Goal: Task Accomplishment & Management: Complete application form

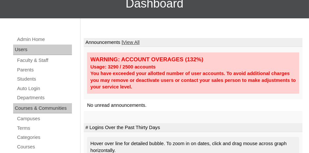
scroll to position [66, 0]
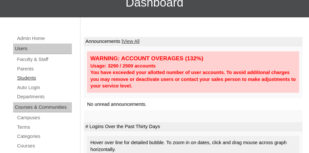
click at [27, 78] on link "Students" at bounding box center [43, 78] width 55 height 8
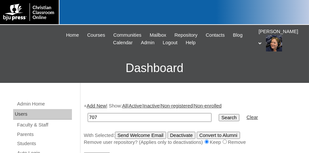
type input "707025"
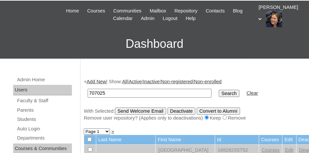
scroll to position [33, 0]
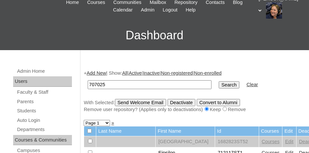
click at [219, 82] on input "Search" at bounding box center [229, 84] width 20 height 7
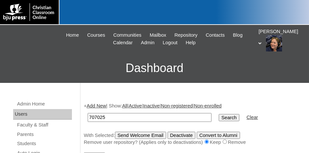
click at [95, 105] on link "Add New" at bounding box center [96, 105] width 19 height 5
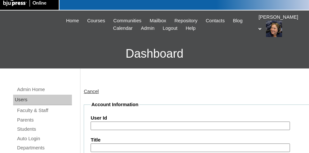
scroll to position [33, 0]
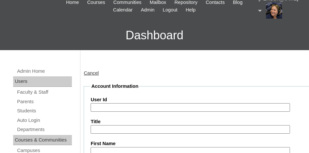
click at [106, 105] on input "User Id" at bounding box center [190, 107] width 199 height 9
paste input "[STREET_ADDRESS]"
type input "1"
type input "707025ST104"
click at [101, 130] on input "Title" at bounding box center [190, 129] width 199 height 9
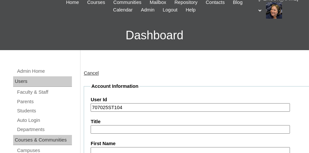
scroll to position [34, 0]
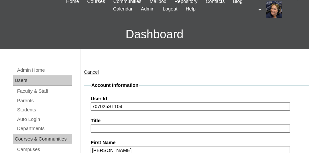
type input "[PERSON_NAME]"
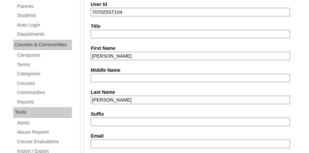
type input "Walters"
type input "evanwalters@students.faith.school"
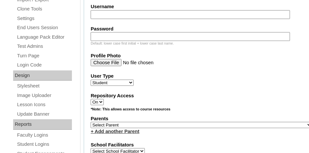
scroll to position [281, 0]
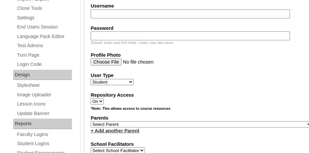
drag, startPoint x: 169, startPoint y: 117, endPoint x: 170, endPoint y: 120, distance: 3.7
click at [169, 121] on select "Select Parent , Fautanu, Ma 1, 1 23-24 accountMorgan, Jason 6th Street Mennonit…" at bounding box center [201, 124] width 221 height 6
click at [170, 121] on select "Select Parent , Fautanu, Ma 1, 1 23-24 accountMorgan, Jason 6th Street Mennonit…" at bounding box center [201, 124] width 221 height 6
select select "21177"
click at [170, 121] on select "Select Parent , Fautanu, Ma 1, 1 23-24 accountMorgan, Jason 6th Street Mennonit…" at bounding box center [201, 124] width 221 height 6
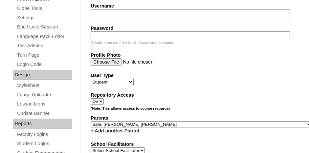
click at [177, 129] on fieldset "Account Information User Id 707025ST104 Title First Name Evan Middle Name Last …" at bounding box center [201, 105] width 235 height 541
click at [178, 128] on div "+ Add another Parent" at bounding box center [201, 131] width 221 height 7
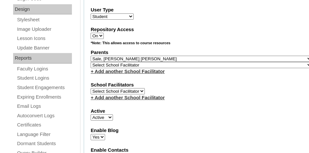
scroll to position [346, 0]
click at [243, 110] on div "Active Active Inactive" at bounding box center [201, 114] width 221 height 13
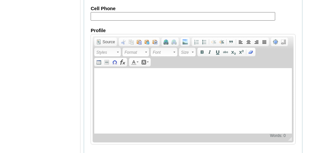
scroll to position [866, 0]
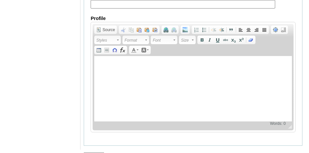
click at [90, 153] on input "Submit" at bounding box center [94, 156] width 20 height 7
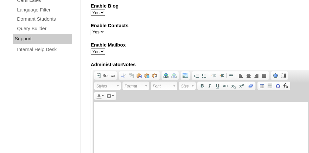
scroll to position [439, 0]
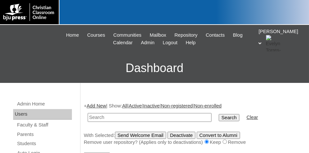
paste input "181 FALLWOOD LN"
type input "1"
drag, startPoint x: 116, startPoint y: 116, endPoint x: 91, endPoint y: 115, distance: 24.6
click at [89, 116] on input "7072025ST104" at bounding box center [150, 117] width 124 height 9
drag, startPoint x: 92, startPoint y: 114, endPoint x: 118, endPoint y: 117, distance: 26.5
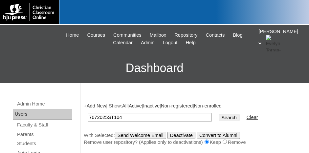
type input "7072025ST104"
drag, startPoint x: 205, startPoint y: 115, endPoint x: 209, endPoint y: 118, distance: 4.6
click at [219, 117] on input "Search" at bounding box center [229, 117] width 20 height 7
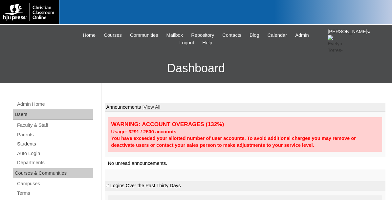
click at [28, 143] on link "Students" at bounding box center [54, 144] width 76 height 8
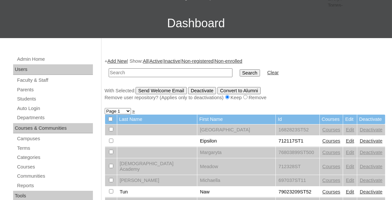
scroll to position [66, 0]
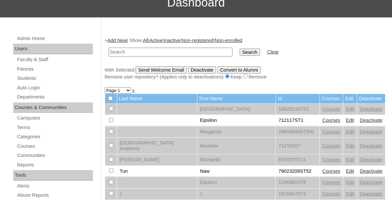
click at [154, 54] on input "text" at bounding box center [171, 52] width 124 height 9
type input "707025"
click at [240, 50] on input "Search" at bounding box center [250, 52] width 20 height 7
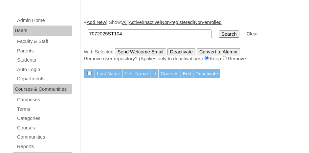
scroll to position [66, 0]
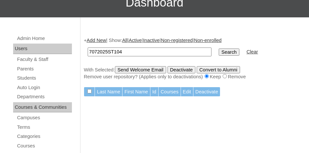
click at [219, 50] on input "Search" at bounding box center [229, 52] width 20 height 7
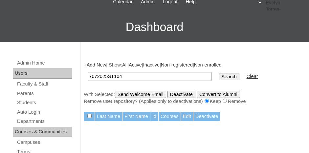
scroll to position [33, 0]
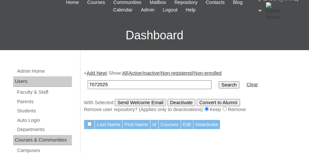
type input "7072025"
click at [219, 81] on input "Search" at bounding box center [229, 84] width 20 height 7
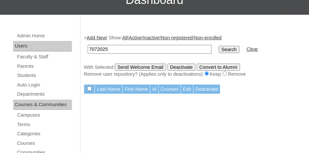
scroll to position [98, 0]
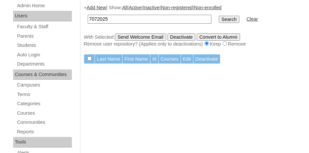
click at [219, 19] on input "Search" at bounding box center [229, 19] width 20 height 7
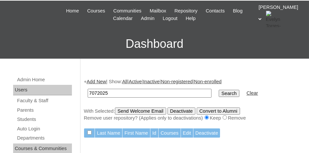
scroll to position [33, 0]
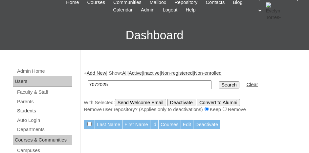
click at [30, 110] on link "Students" at bounding box center [43, 111] width 55 height 8
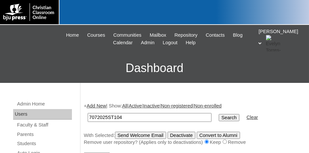
type input "7072025ST104"
click at [219, 118] on input "Search" at bounding box center [229, 117] width 20 height 7
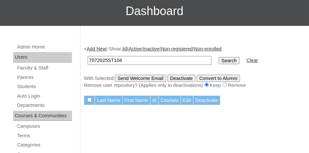
scroll to position [66, 0]
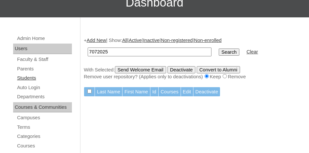
type input "7072025"
click at [29, 77] on link "Students" at bounding box center [43, 78] width 55 height 8
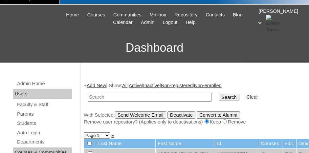
scroll to position [33, 0]
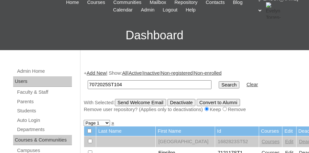
type input "7072025ST104"
click at [219, 83] on input "Search" at bounding box center [229, 84] width 20 height 7
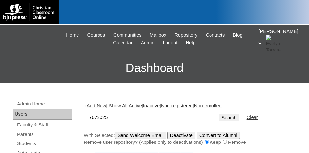
type input "7072025"
click at [219, 117] on input "Search" at bounding box center [229, 117] width 20 height 7
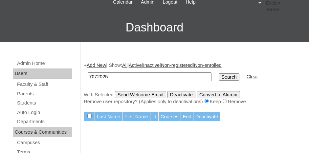
scroll to position [33, 0]
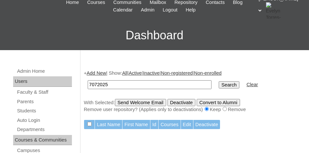
click at [219, 82] on input "Search" at bounding box center [229, 84] width 20 height 7
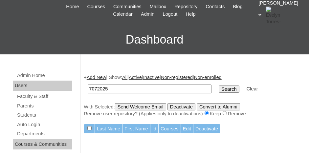
scroll to position [66, 0]
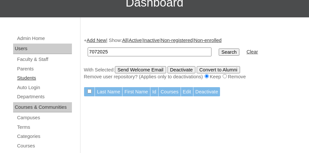
click at [31, 77] on link "Students" at bounding box center [43, 78] width 55 height 8
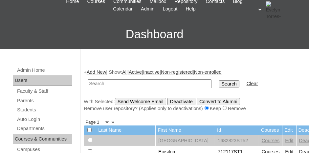
scroll to position [33, 0]
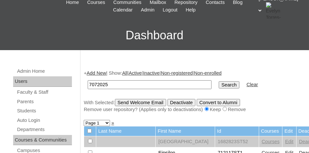
type input "7072025"
click at [219, 84] on input "Search" at bounding box center [229, 84] width 20 height 7
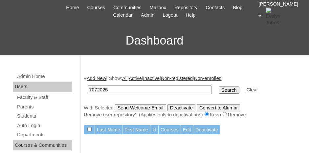
scroll to position [66, 0]
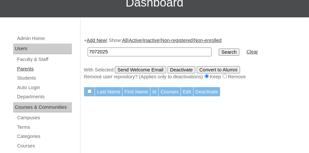
click at [27, 70] on link "Parents" at bounding box center [43, 69] width 55 height 8
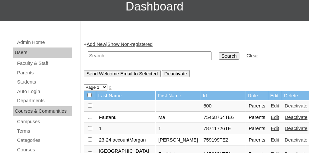
scroll to position [66, 0]
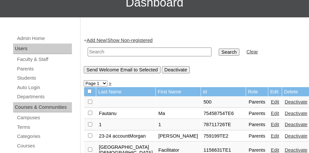
click at [105, 54] on input "text" at bounding box center [150, 52] width 124 height 9
type input "707025"
click at [219, 53] on input "Search" at bounding box center [229, 52] width 20 height 7
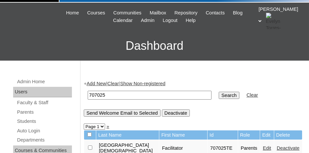
scroll to position [66, 0]
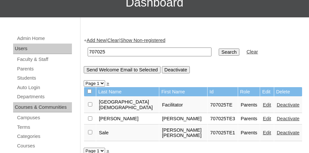
click at [263, 130] on link "Edit" at bounding box center [267, 132] width 8 height 5
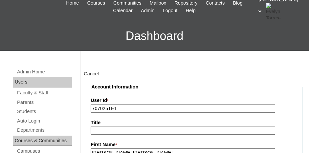
scroll to position [33, 0]
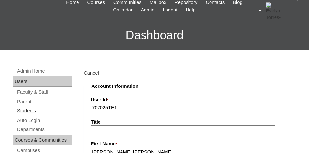
click at [30, 110] on link "Students" at bounding box center [43, 111] width 55 height 8
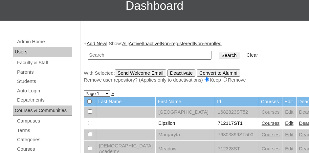
scroll to position [66, 0]
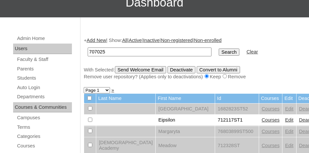
type input "707025"
click at [219, 51] on input "Search" at bounding box center [229, 52] width 20 height 7
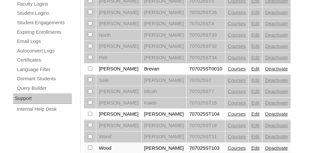
scroll to position [419, 0]
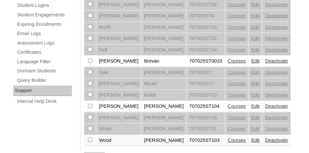
checkbox input "true"
click at [228, 104] on link "Courses" at bounding box center [237, 106] width 18 height 5
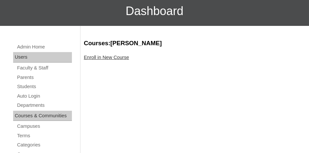
scroll to position [66, 0]
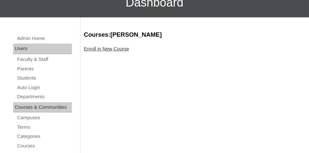
click at [112, 50] on link "Enroll in New Course" at bounding box center [106, 48] width 45 height 5
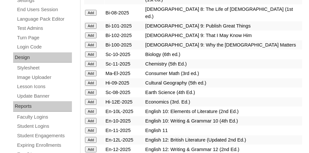
scroll to position [295, 0]
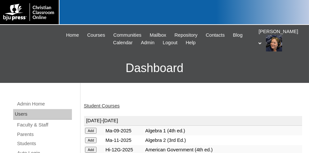
click at [103, 105] on link "Student Courses" at bounding box center [102, 105] width 36 height 5
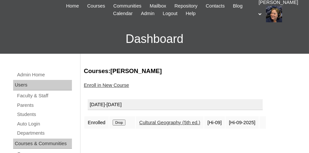
scroll to position [66, 0]
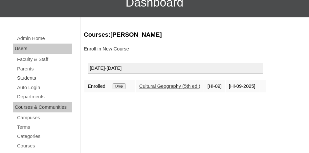
click at [28, 79] on link "Students" at bounding box center [43, 78] width 55 height 8
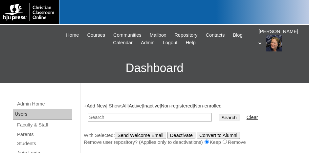
click at [97, 105] on link "Add New" at bounding box center [96, 105] width 19 height 5
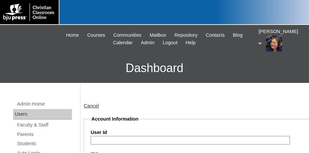
click at [120, 138] on input "User Id" at bounding box center [190, 140] width 199 height 9
paste input "7072025ST104"
type input "7"
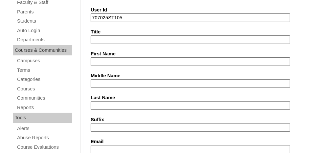
scroll to position [131, 0]
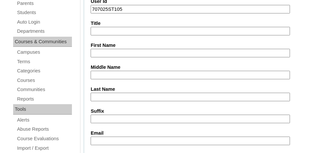
type input "707025ST105"
click at [113, 49] on input "First Name" at bounding box center [190, 53] width 199 height 9
type input "k"
type input "Koren"
type input "s"
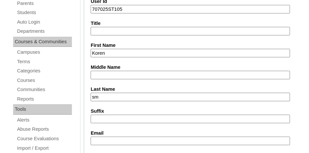
type input "s"
type input "Smith"
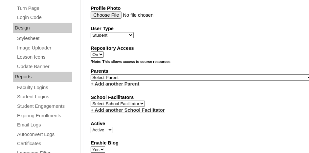
scroll to position [328, 0]
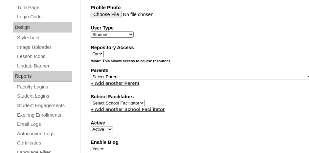
type input "korensmith@students.faithva.school"
click at [159, 74] on select "Select Parent , Fautanu, Ma 1, 1 23-24 accountMorgan, Jason 6th Street Mennonit…" at bounding box center [201, 77] width 221 height 6
select select "21177"
click at [91, 74] on select "Select Parent , Fautanu, Ma 1, 1 23-24 accountMorgan, Jason 6th Street Mennonit…" at bounding box center [201, 77] width 221 height 6
click at [185, 94] on label "School Facilitators" at bounding box center [201, 97] width 221 height 7
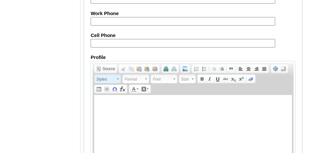
scroll to position [860, 0]
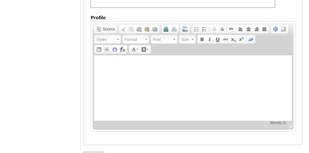
click at [94, 152] on input "Submit" at bounding box center [94, 155] width 20 height 7
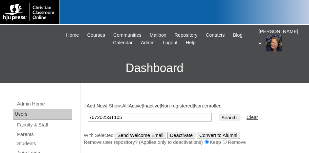
type input "7072025ST105"
click at [219, 114] on input "Search" at bounding box center [229, 117] width 20 height 7
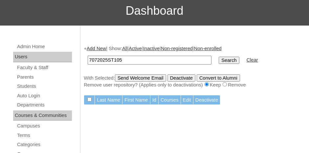
scroll to position [66, 0]
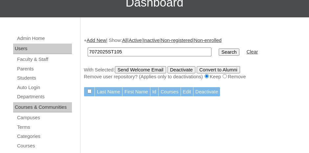
click at [219, 51] on input "Search" at bounding box center [229, 52] width 20 height 7
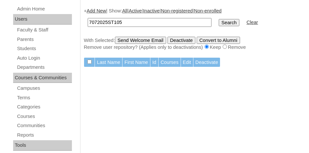
scroll to position [98, 0]
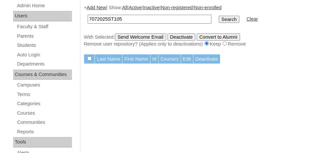
click at [127, 19] on input "7072025ST105" at bounding box center [150, 19] width 124 height 9
type input "7072025"
click at [219, 16] on input "Search" at bounding box center [229, 19] width 20 height 7
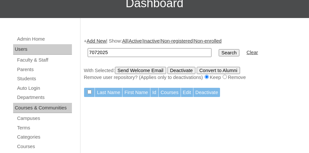
scroll to position [98, 0]
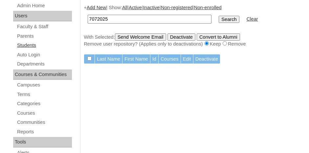
click at [29, 42] on link "Students" at bounding box center [43, 45] width 55 height 8
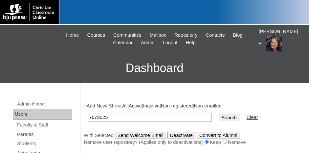
type input "7072025"
click at [219, 117] on input "Search" at bounding box center [229, 117] width 20 height 7
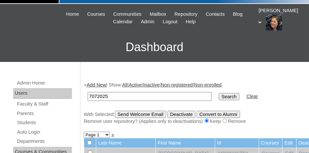
scroll to position [33, 0]
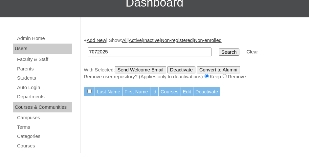
scroll to position [98, 0]
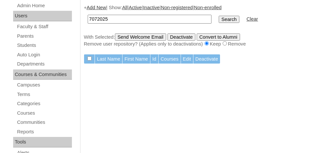
click at [219, 18] on input "Search" at bounding box center [229, 19] width 20 height 7
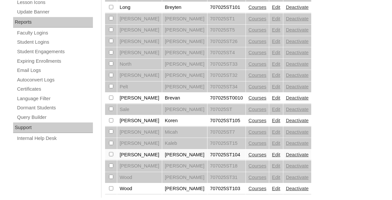
scroll to position [389, 0]
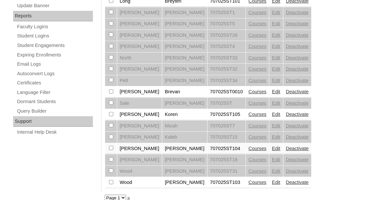
checkbox input "true"
click at [248, 112] on link "Courses" at bounding box center [257, 114] width 18 height 5
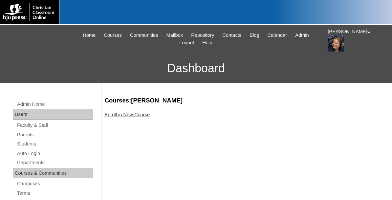
click at [125, 113] on link "Enroll in New Course" at bounding box center [127, 114] width 45 height 5
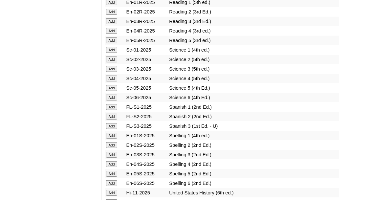
scroll to position [820, 0]
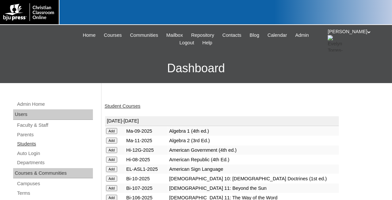
click at [32, 143] on link "Students" at bounding box center [54, 144] width 76 height 8
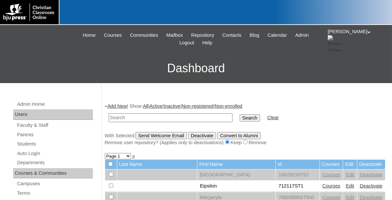
click at [115, 106] on link "Add New" at bounding box center [116, 105] width 19 height 5
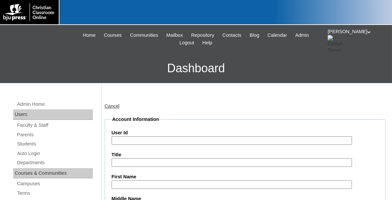
click at [139, 141] on input "User Id" at bounding box center [232, 140] width 240 height 9
type input "707025ST106"
type input "Koriah"
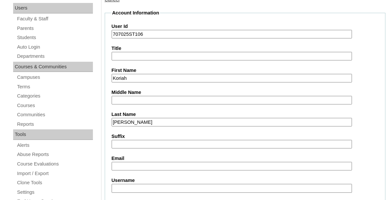
type input "Smith"
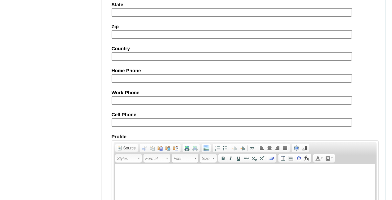
scroll to position [800, 0]
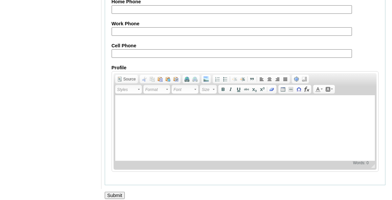
click at [119, 192] on input "Submit" at bounding box center [115, 195] width 20 height 7
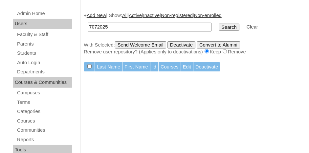
scroll to position [98, 0]
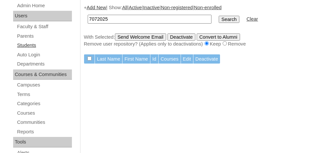
click at [31, 44] on link "Students" at bounding box center [43, 45] width 55 height 8
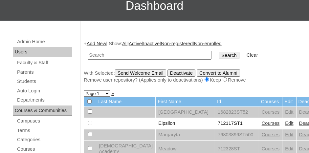
scroll to position [98, 0]
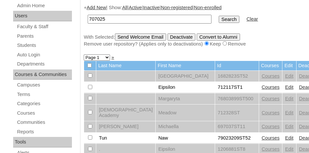
type input "707025"
click at [219, 16] on input "Search" at bounding box center [229, 19] width 20 height 7
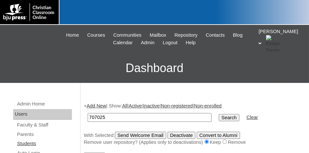
click at [29, 143] on link "Students" at bounding box center [43, 144] width 55 height 8
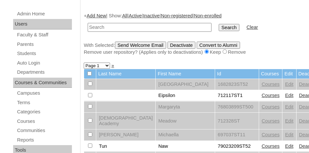
scroll to position [98, 0]
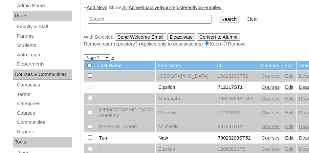
click at [118, 19] on input "text" at bounding box center [150, 19] width 124 height 9
type input "707025st105"
click at [219, 16] on input "Search" at bounding box center [229, 19] width 20 height 7
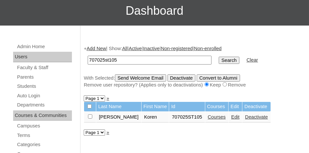
scroll to position [66, 0]
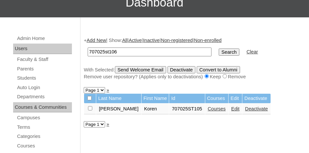
type input "707025st106"
click at [219, 49] on input "Search" at bounding box center [229, 52] width 20 height 7
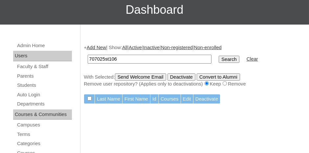
scroll to position [66, 0]
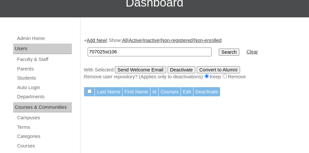
drag, startPoint x: 85, startPoint y: 51, endPoint x: 77, endPoint y: 51, distance: 8.2
click at [31, 77] on link "Students" at bounding box center [43, 78] width 55 height 8
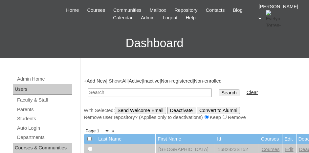
scroll to position [33, 0]
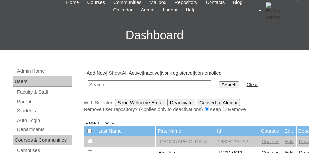
click at [95, 74] on link "Add New" at bounding box center [96, 73] width 19 height 5
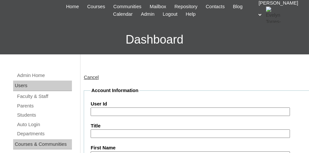
scroll to position [66, 0]
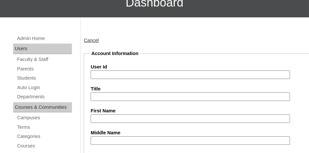
drag, startPoint x: 112, startPoint y: 74, endPoint x: 118, endPoint y: 75, distance: 6.7
click at [112, 74] on input "User Id" at bounding box center [190, 75] width 199 height 9
type input "707025ST106"
type input "Koriah"
type input "Smith"
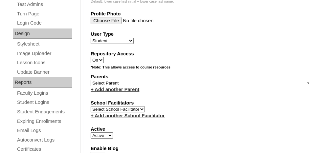
scroll to position [328, 0]
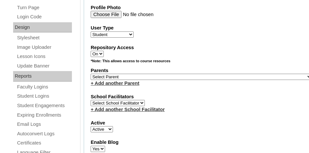
click at [193, 74] on select "Select Parent , Fautanu, Ma 1, 1 23-24 accountMorgan, Jason 6th Street Mennonit…" at bounding box center [201, 77] width 221 height 6
select select "21177"
click at [193, 74] on select "Select Parent , Fautanu, Ma 1, 1 23-24 accountMorgan, Jason 6th Street Mennonit…" at bounding box center [201, 77] width 221 height 6
click at [204, 87] on fieldset "Account Information User Id 707025ST106 Title First Name Koriah Middle Name Las…" at bounding box center [201, 58] width 235 height 541
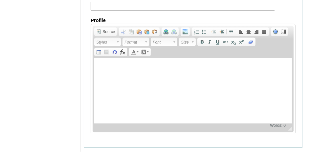
scroll to position [860, 0]
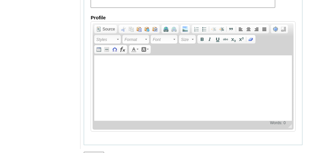
click at [96, 152] on input "Submit" at bounding box center [94, 155] width 20 height 7
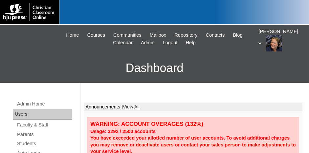
scroll to position [33, 0]
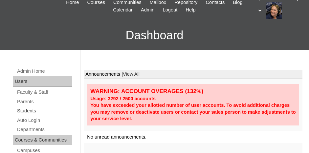
drag, startPoint x: 28, startPoint y: 111, endPoint x: 36, endPoint y: 109, distance: 7.8
click at [28, 111] on link "Students" at bounding box center [43, 111] width 55 height 8
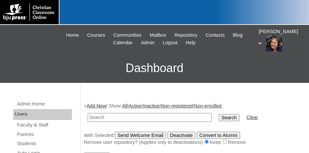
click at [94, 105] on link "Add New" at bounding box center [96, 105] width 19 height 5
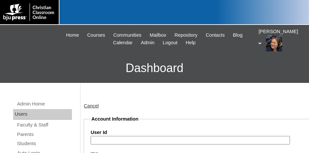
click at [107, 136] on input "User Id" at bounding box center [190, 140] width 199 height 9
type input "707025ST106"
type input "Koriah"
type input "Smith"
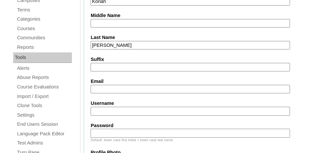
scroll to position [197, 0]
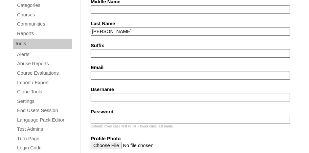
click at [124, 71] on input "Email" at bounding box center [190, 75] width 199 height 9
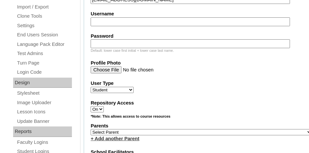
scroll to position [295, 0]
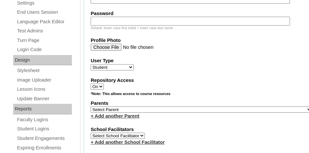
type input "koriahsmith@students.faithva.school"
click at [116, 107] on select "Select Parent , Fautanu, Ma 1, 1 23-24 accountMorgan, Jason 6th Street Mennonit…" at bounding box center [201, 110] width 221 height 6
select select "21177"
click at [91, 107] on select "Select Parent , Fautanu, Ma 1, 1 23-24 accountMorgan, Jason 6th Street Mennonit…" at bounding box center [201, 110] width 221 height 6
click at [173, 126] on label "School Facilitators" at bounding box center [201, 129] width 221 height 7
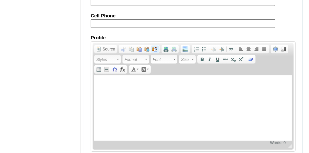
scroll to position [860, 0]
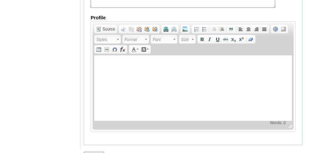
click at [87, 152] on input "Submit" at bounding box center [94, 155] width 20 height 7
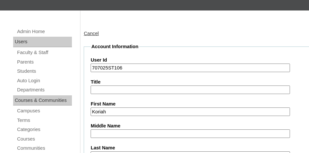
scroll to position [0, 0]
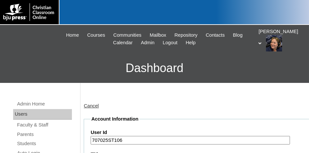
click at [290, 109] on div "Cancel" at bounding box center [193, 106] width 219 height 7
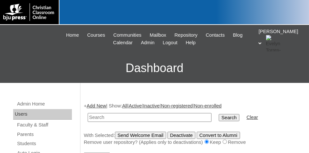
drag, startPoint x: 120, startPoint y: 117, endPoint x: 128, endPoint y: 117, distance: 7.6
click at [120, 117] on input "text" at bounding box center [150, 117] width 124 height 9
type input "696103"
click at [219, 115] on input "Search" at bounding box center [229, 117] width 20 height 7
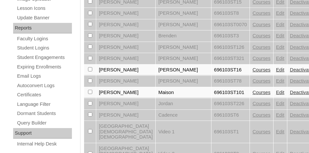
scroll to position [394, 0]
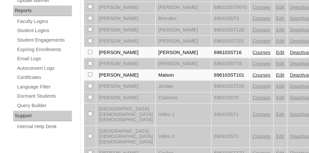
checkbox input "true"
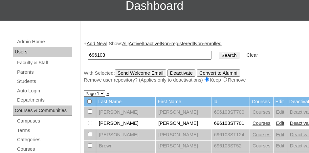
scroll to position [66, 0]
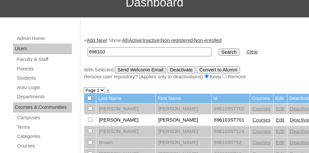
click at [145, 70] on input "Send Welcome Email" at bounding box center [140, 69] width 51 height 7
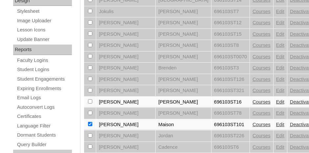
scroll to position [394, 0]
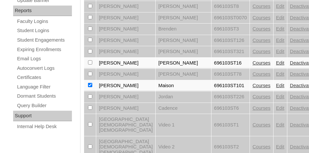
click at [252, 83] on link "Courses" at bounding box center [261, 85] width 18 height 5
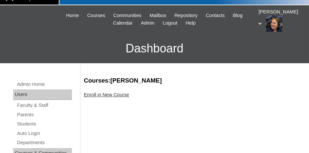
scroll to position [33, 0]
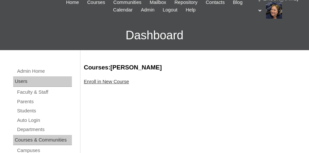
click at [117, 81] on link "Enroll in New Course" at bounding box center [106, 81] width 45 height 5
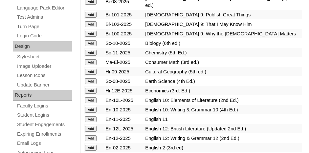
scroll to position [295, 0]
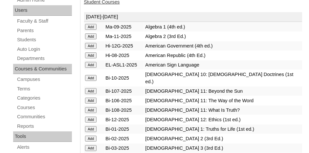
scroll to position [131, 0]
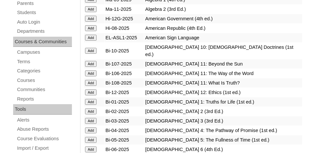
click at [92, 3] on input "Add" at bounding box center [90, 0] width 11 height 6
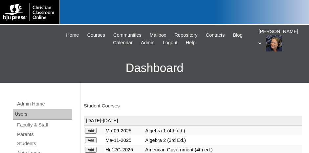
click at [103, 106] on link "Student Courses" at bounding box center [102, 105] width 36 height 5
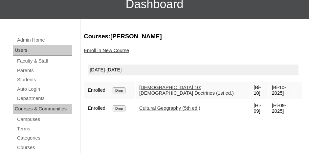
scroll to position [66, 0]
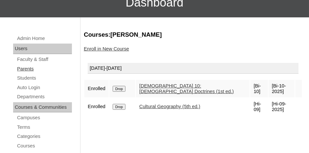
click at [29, 68] on link "Parents" at bounding box center [43, 69] width 55 height 8
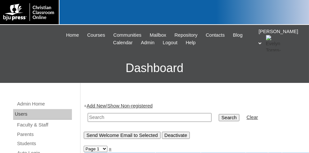
click at [104, 116] on input "text" at bounding box center [150, 117] width 124 height 9
type input "75780954"
click at [219, 118] on input "Search" at bounding box center [229, 117] width 20 height 7
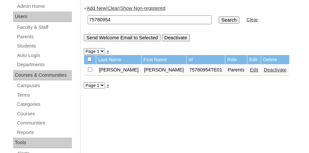
scroll to position [98, 0]
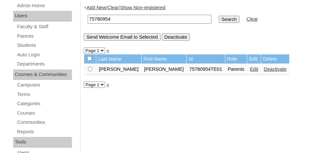
click at [250, 68] on link "Edit" at bounding box center [254, 69] width 8 height 5
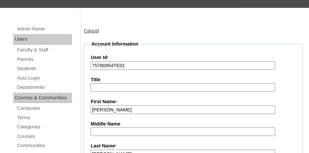
scroll to position [71, 0]
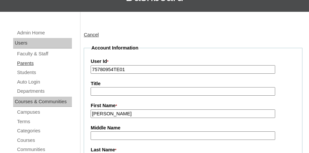
click at [44, 65] on link "Parents" at bounding box center [43, 63] width 55 height 8
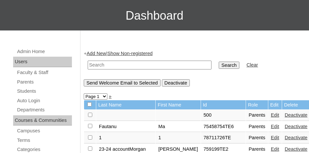
scroll to position [66, 0]
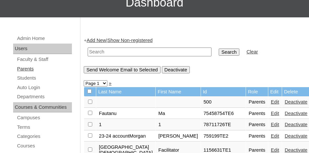
click at [44, 69] on link "Parents" at bounding box center [43, 69] width 55 height 8
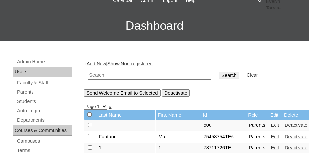
scroll to position [66, 0]
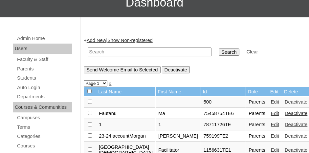
click at [99, 52] on input "text" at bounding box center [150, 52] width 124 height 9
type input "75780954"
click at [219, 51] on input "Search" at bounding box center [229, 52] width 20 height 7
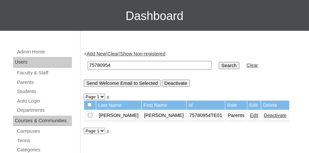
scroll to position [66, 0]
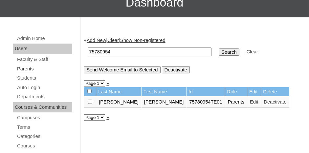
click at [34, 71] on link "Parents" at bounding box center [43, 69] width 55 height 8
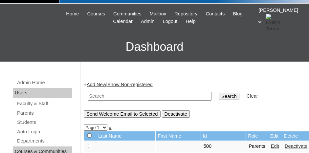
scroll to position [33, 0]
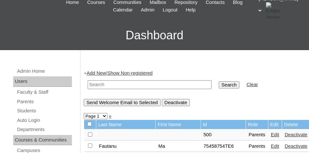
click at [96, 73] on link "Add New" at bounding box center [96, 73] width 19 height 5
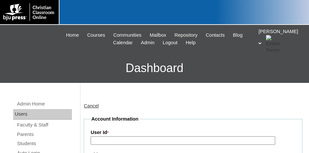
click at [115, 138] on input "User Id *" at bounding box center [183, 141] width 184 height 9
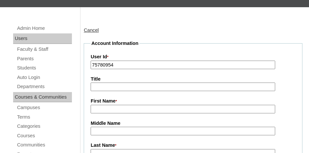
scroll to position [98, 0]
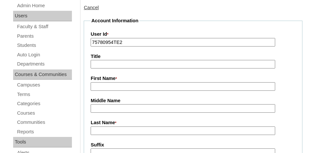
type input "75780954TE2"
click at [110, 83] on input "First Name *" at bounding box center [183, 86] width 184 height 9
type input "r"
type input "[PERSON_NAME]"
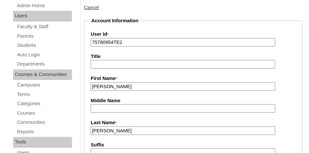
type input "[PERSON_NAME]"
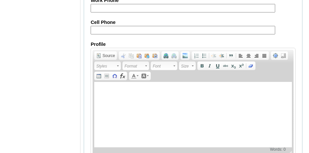
scroll to position [752, 0]
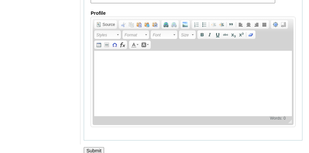
type input "rachel@rscasoldiers.com"
click at [92, 147] on input "Submit" at bounding box center [94, 150] width 20 height 7
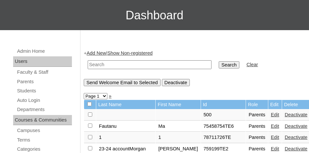
scroll to position [66, 0]
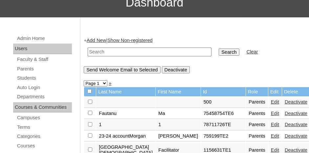
click at [99, 51] on input "text" at bounding box center [150, 52] width 124 height 9
paste input "696103ST101"
type input "6"
drag, startPoint x: 109, startPoint y: 51, endPoint x: 89, endPoint y: 52, distance: 19.7
click at [89, 52] on input "75780954" at bounding box center [150, 52] width 124 height 9
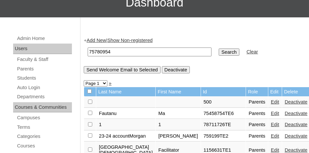
type input "75780954"
click at [219, 49] on input "Search" at bounding box center [229, 52] width 20 height 7
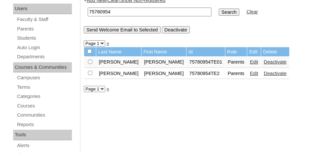
scroll to position [66, 0]
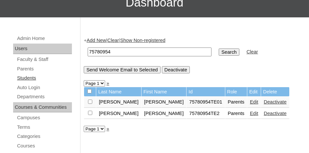
click at [25, 77] on link "Students" at bounding box center [43, 78] width 55 height 8
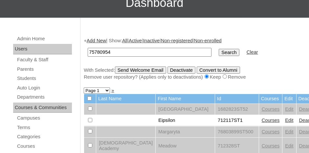
scroll to position [66, 0]
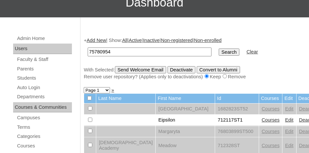
type input "75780954"
click at [219, 50] on input "Search" at bounding box center [229, 52] width 20 height 7
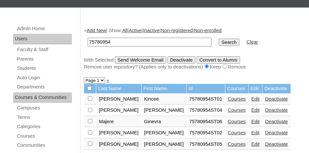
scroll to position [98, 0]
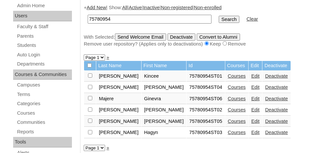
click at [97, 7] on link "Add New" at bounding box center [96, 7] width 19 height 5
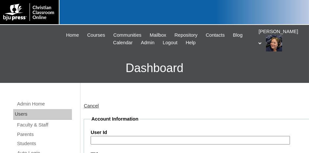
click at [110, 140] on input "User Id" at bounding box center [190, 140] width 199 height 9
paste input "75780954"
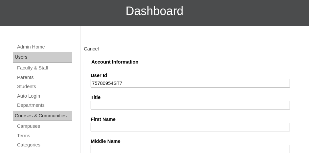
scroll to position [66, 0]
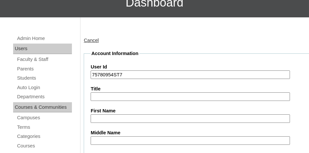
type input "75780954ST7"
click at [122, 116] on input "First Name" at bounding box center [190, 119] width 199 height 9
type input "e"
type input "Emery"
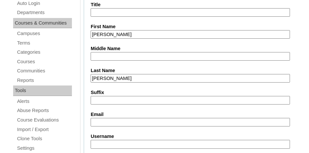
type input "Trent"
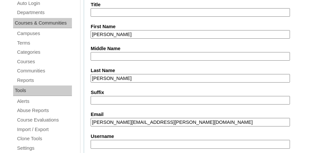
type input "emry.trent@rscasoldiers.com"
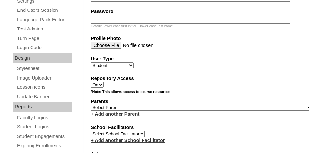
scroll to position [335, 0]
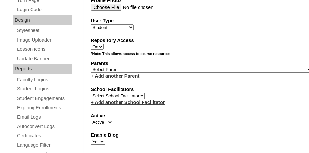
click at [220, 67] on select "Select Parent , Fautanu, Ma 1, 1 23-24 accountMorgan, Jason 6th Street Mennonit…" at bounding box center [201, 70] width 221 height 6
select select "36721"
click at [91, 67] on select "Select Parent , Fautanu, Ma 1, 1 23-24 accountMorgan, Jason 6th Street Mennonit…" at bounding box center [201, 70] width 221 height 6
click at [209, 99] on div "+ Add another School Facilitator" at bounding box center [201, 102] width 221 height 7
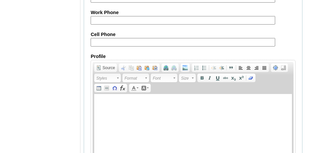
scroll to position [866, 0]
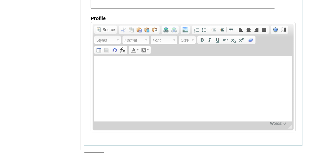
click at [89, 153] on input "Submit" at bounding box center [94, 156] width 20 height 7
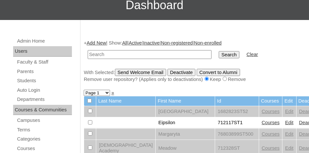
scroll to position [66, 0]
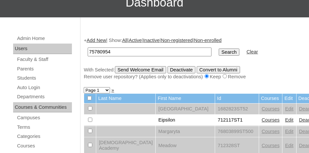
type input "75780954"
click at [219, 49] on input "Search" at bounding box center [229, 52] width 20 height 7
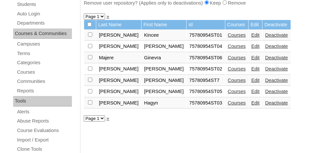
scroll to position [131, 0]
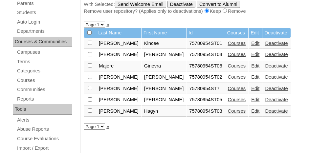
click at [88, 45] on input "checkbox" at bounding box center [90, 43] width 4 height 4
checkbox input "true"
click at [145, 4] on input "Send Welcome Email" at bounding box center [140, 4] width 51 height 7
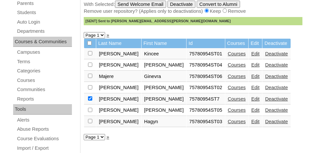
click at [228, 96] on link "Courses" at bounding box center [237, 98] width 18 height 5
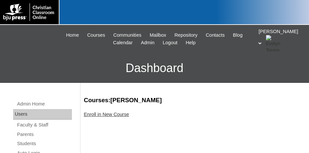
click at [100, 115] on link "Enroll in New Course" at bounding box center [106, 114] width 45 height 5
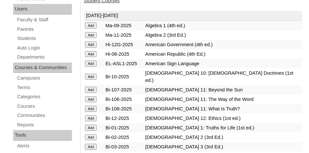
scroll to position [98, 0]
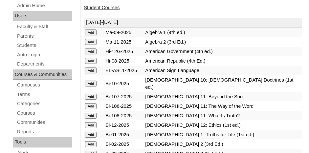
click at [89, 32] on input "Add" at bounding box center [90, 33] width 11 height 6
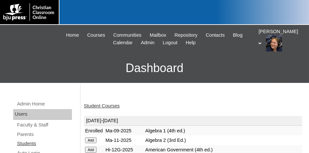
click at [30, 143] on link "Students" at bounding box center [43, 144] width 55 height 8
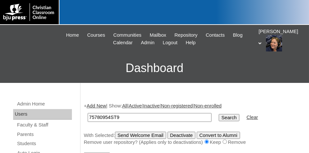
type input "75780954ST9"
click at [219, 114] on input "Search" at bounding box center [229, 117] width 20 height 7
click at [219, 116] on input "Search" at bounding box center [229, 117] width 20 height 7
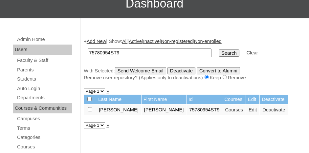
scroll to position [66, 0]
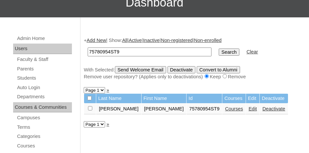
click at [91, 107] on input "checkbox" at bounding box center [90, 108] width 4 height 4
checkbox input "true"
click at [145, 69] on input "Send Welcome Email" at bounding box center [140, 69] width 51 height 7
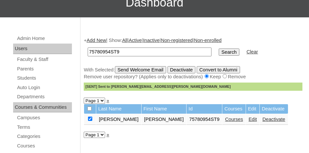
click at [225, 118] on link "Courses" at bounding box center [234, 119] width 18 height 5
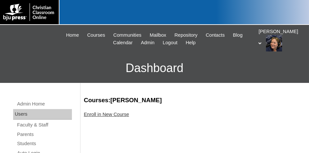
click at [105, 115] on link "Enroll in New Course" at bounding box center [106, 114] width 45 height 5
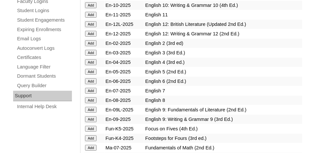
scroll to position [427, 0]
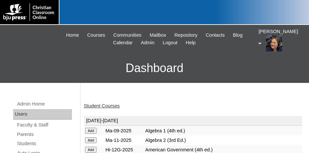
click at [107, 106] on link "Student Courses" at bounding box center [102, 105] width 36 height 5
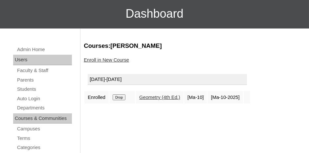
scroll to position [66, 0]
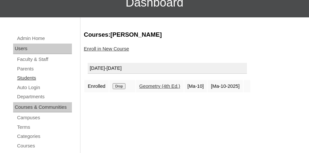
click at [31, 77] on link "Students" at bounding box center [43, 78] width 55 height 8
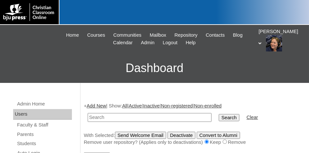
click at [95, 105] on link "Add New" at bounding box center [96, 105] width 19 height 5
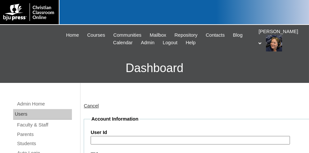
click at [116, 140] on input "User Id" at bounding box center [190, 140] width 199 height 9
paste input "75780954"
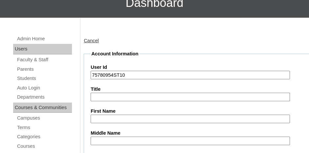
scroll to position [66, 0]
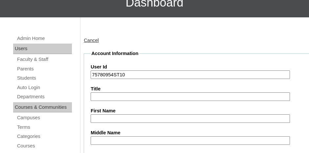
type input "75780954ST10"
click at [107, 118] on input "First Name" at bounding box center [190, 119] width 199 height 9
type input "Bailyn"
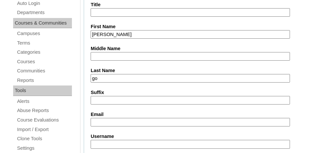
type input "g"
type input "Gopher"
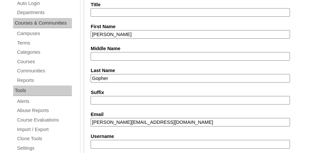
type input "bailyn.gopher@rscasoldiers.com"
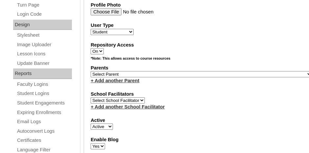
scroll to position [335, 0]
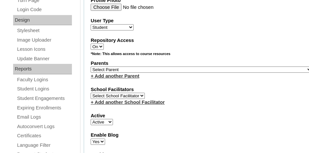
click at [132, 67] on select "Select Parent , Fautanu, Ma 1, 1 23-24 accountMorgan, Jason 6th Street Mennonit…" at bounding box center [201, 70] width 221 height 6
click at [120, 67] on select "Select Parent , Fautanu, Ma 1, 1 23-24 accountMorgan, Jason 6th Street Mennonit…" at bounding box center [201, 70] width 221 height 6
select select "36721"
click at [120, 67] on select "Select Parent , Fautanu, Ma 1, 1 23-24 accountMorgan, Jason 6th Street Mennonit…" at bounding box center [201, 70] width 221 height 6
click at [213, 67] on select "Select Parent , Fautanu, Ma 1, 1 23-24 accountMorgan, Jason 6th Street Mennonit…" at bounding box center [201, 70] width 221 height 6
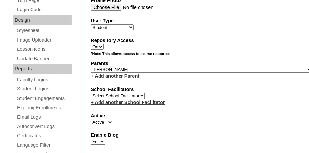
click at [245, 91] on div "School Facilitators Select School Facilitator + Add another School Facilitator" at bounding box center [201, 96] width 221 height 20
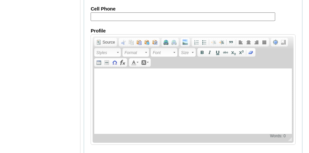
scroll to position [860, 0]
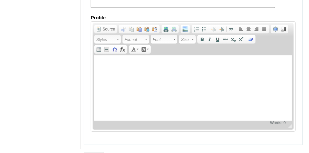
click at [92, 152] on input "Submit" at bounding box center [94, 155] width 20 height 7
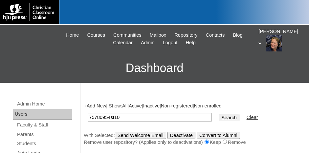
type input "75780954st10"
click at [219, 114] on input "Search" at bounding box center [229, 117] width 20 height 7
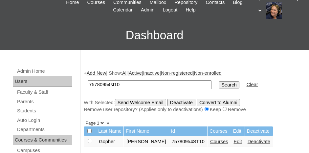
click at [90, 141] on input "checkbox" at bounding box center [90, 141] width 4 height 4
checkbox input "true"
click at [128, 100] on input "Send Welcome Email" at bounding box center [140, 102] width 51 height 7
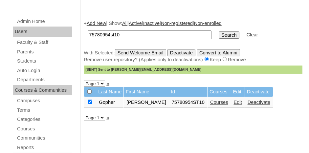
scroll to position [98, 0]
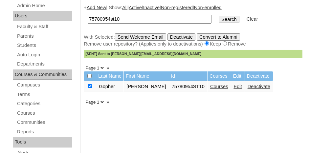
click at [210, 88] on link "Courses" at bounding box center [219, 86] width 18 height 5
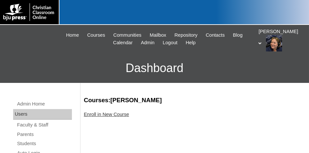
click at [102, 115] on link "Enroll in New Course" at bounding box center [106, 114] width 45 height 5
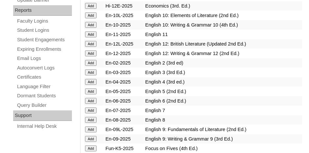
scroll to position [427, 0]
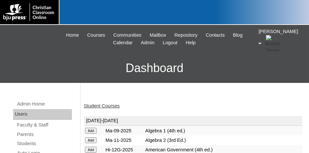
click at [110, 106] on link "Student Courses" at bounding box center [102, 105] width 36 height 5
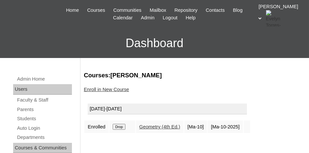
scroll to position [33, 0]
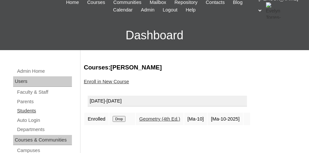
click at [26, 111] on link "Students" at bounding box center [43, 111] width 55 height 8
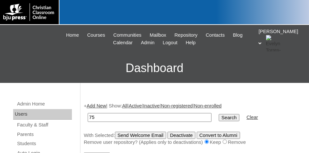
type input "7"
click at [99, 105] on link "Add New" at bounding box center [96, 105] width 19 height 5
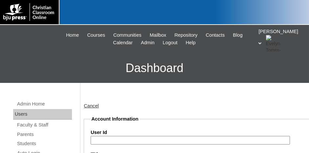
scroll to position [33, 0]
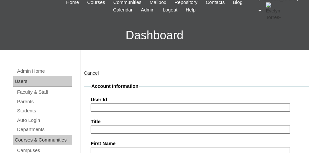
click at [112, 108] on input "User Id" at bounding box center [190, 107] width 199 height 9
paste input "75780954"
type input "75780954ST11"
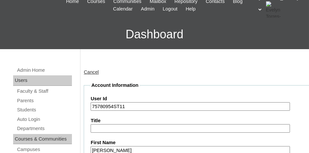
type input "Corbin"
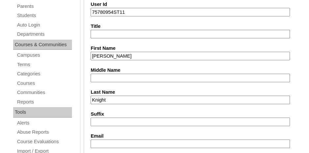
type input "Knight"
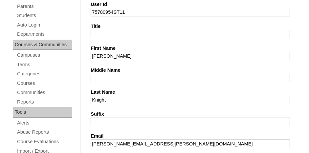
type input "corbin.knight@rscasoldiers.com"
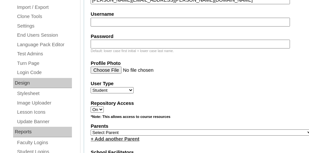
scroll to position [281, 0]
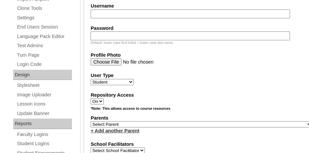
click at [162, 121] on select "Select Parent , Fautanu, Ma 1, 1 23-24 accountMorgan, Jason 6th Street Mennonit…" at bounding box center [201, 124] width 221 height 6
select select "36721"
click at [162, 121] on select "Select Parent , Fautanu, Ma 1, 1 23-24 accountMorgan, Jason 6th Street Mennonit…" at bounding box center [201, 124] width 221 height 6
click at [178, 130] on fieldset "Account Information User Id 75780954ST11 Title First Name Corbin Middle Name La…" at bounding box center [201, 105] width 235 height 541
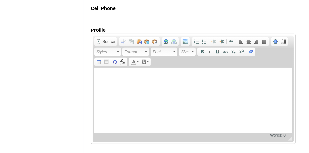
scroll to position [860, 0]
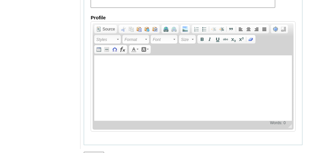
click at [95, 152] on input "Submit" at bounding box center [94, 155] width 20 height 7
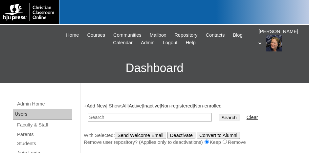
click at [108, 117] on input "text" at bounding box center [150, 117] width 124 height 9
paste input "75780954"
type input "75780954st12"
click at [219, 117] on input "Search" at bounding box center [229, 117] width 20 height 7
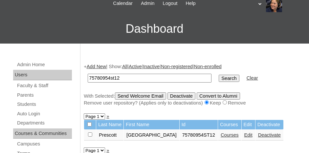
scroll to position [66, 0]
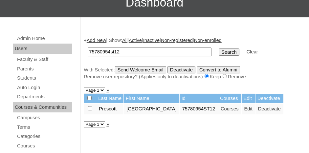
click at [89, 107] on input "checkbox" at bounding box center [90, 108] width 4 height 4
checkbox input "true"
click at [130, 68] on input "Send Welcome Email" at bounding box center [140, 69] width 51 height 7
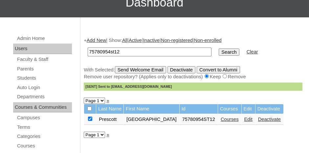
click at [221, 118] on link "Courses" at bounding box center [230, 119] width 18 height 5
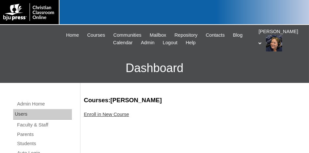
click at [112, 115] on link "Enroll in New Course" at bounding box center [106, 114] width 45 height 5
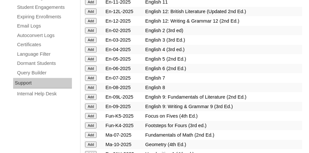
scroll to position [459, 0]
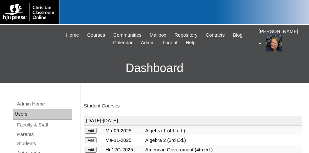
click at [97, 106] on link "Student Courses" at bounding box center [102, 105] width 36 height 5
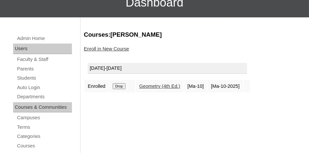
scroll to position [33, 0]
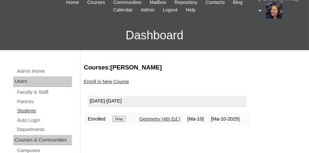
click at [28, 111] on link "Students" at bounding box center [43, 111] width 55 height 8
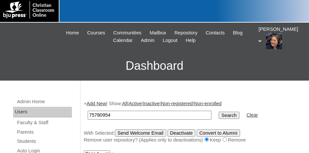
scroll to position [33, 0]
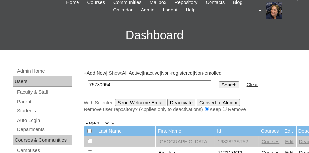
type input "75780954"
click at [219, 84] on input "Search" at bounding box center [229, 84] width 20 height 7
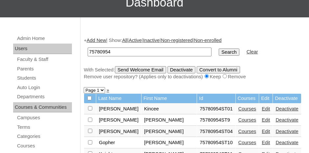
scroll to position [66, 0]
click at [93, 40] on link "Add New" at bounding box center [96, 40] width 19 height 5
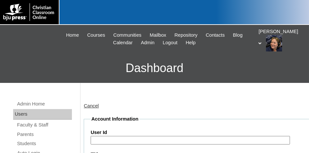
click at [108, 142] on input "User Id" at bounding box center [190, 140] width 199 height 9
paste input "75780954"
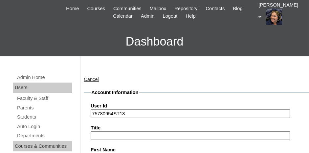
scroll to position [33, 0]
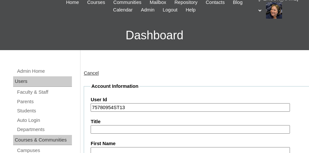
type input "75780954ST13"
click at [109, 148] on input "First Name" at bounding box center [190, 151] width 199 height 9
type input "A"
type input "Haylee"
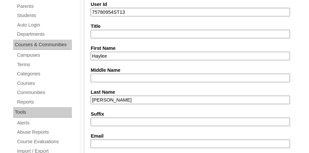
type input "Purvis"
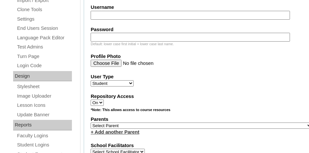
scroll to position [292, 0]
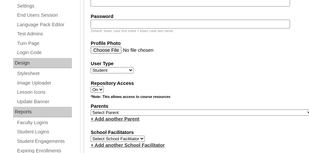
type input "haylee.purvis@rscasoldiers.com"
click at [138, 110] on select "Select Parent , Fautanu, Ma 1, 1 23-24 accountMorgan, Jason 6th Street Mennonit…" at bounding box center [201, 113] width 221 height 6
select select "36721"
click at [91, 110] on select "Select Parent , Fautanu, Ma 1, 1 23-24 accountMorgan, Jason 6th Street Mennonit…" at bounding box center [201, 113] width 221 height 6
click at [164, 119] on fieldset "Account Information User Id 75780954ST13 Title First Name Haylee Middle Name La…" at bounding box center [201, 93] width 235 height 541
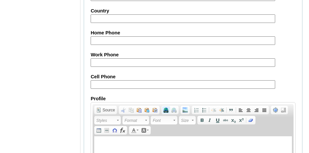
scroll to position [860, 0]
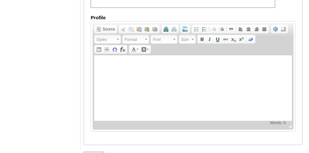
click at [100, 152] on input "Submit" at bounding box center [94, 155] width 20 height 7
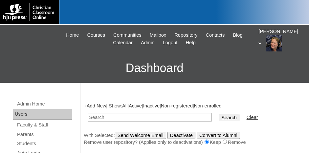
click at [101, 118] on input "text" at bounding box center [150, 117] width 124 height 9
paste input "75780954"
type input "75780954st14"
click at [219, 116] on input "Search" at bounding box center [229, 117] width 20 height 7
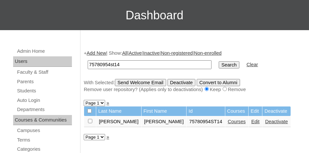
scroll to position [66, 0]
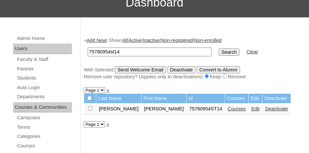
click at [90, 108] on input "checkbox" at bounding box center [90, 108] width 4 height 4
checkbox input "true"
click at [141, 70] on input "Send Welcome Email" at bounding box center [140, 69] width 51 height 7
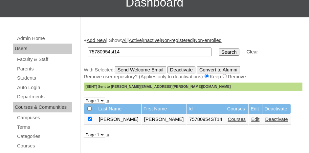
click at [228, 117] on link "Courses" at bounding box center [237, 119] width 18 height 5
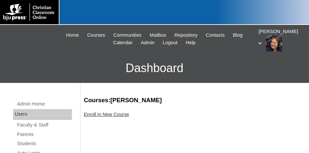
click at [102, 115] on link "Enroll in New Course" at bounding box center [106, 114] width 45 height 5
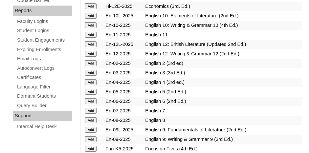
scroll to position [427, 0]
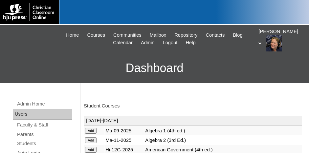
click at [100, 106] on link "Student Courses" at bounding box center [102, 105] width 36 height 5
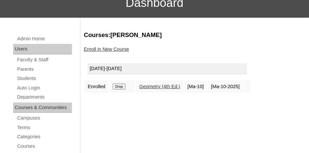
scroll to position [66, 0]
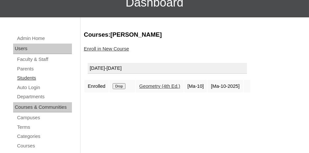
click at [33, 77] on link "Students" at bounding box center [43, 78] width 55 height 8
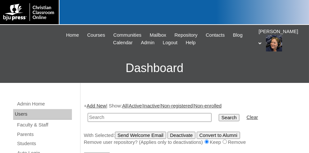
click at [94, 105] on link "Add New" at bounding box center [96, 105] width 19 height 5
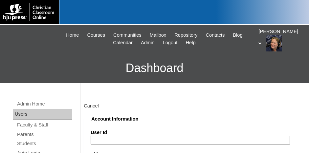
click at [118, 141] on input "User Id" at bounding box center [190, 140] width 199 height 9
paste input "75780954"
type input "75780954ST15"
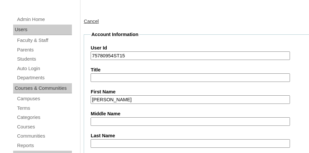
type input "Mattison"
type input "Stokes"
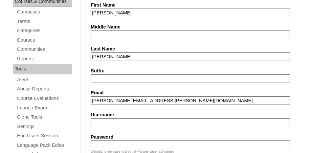
type input "mattison.stokes@rscasoldiers.com"
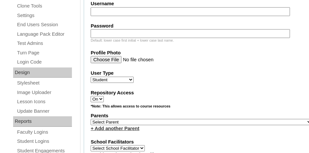
scroll to position [296, 0]
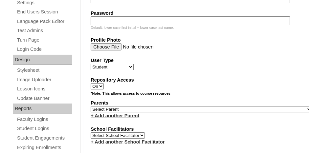
click at [163, 106] on select "Select Parent , Fautanu, Ma 1, 1 23-24 accountMorgan, Jason 6th Street Mennonit…" at bounding box center [201, 109] width 221 height 6
select select "36721"
click at [91, 106] on select "Select Parent , Fautanu, Ma 1, 1 23-24 accountMorgan, Jason 6th Street Mennonit…" at bounding box center [201, 109] width 221 height 6
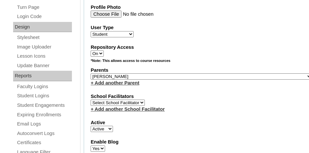
click at [175, 119] on label "Active" at bounding box center [201, 122] width 221 height 7
click at [113, 126] on select "Active Inactive" at bounding box center [102, 129] width 22 height 6
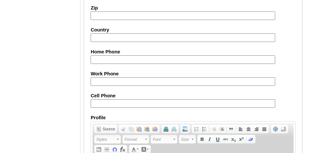
scroll to position [860, 0]
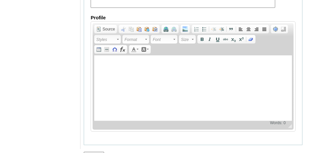
click at [94, 152] on input "Submit" at bounding box center [94, 155] width 20 height 7
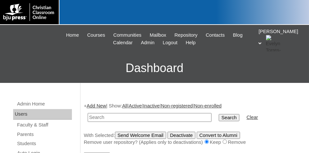
click at [100, 117] on input "text" at bounding box center [150, 117] width 124 height 9
paste input "75780954"
type input "75780954st17"
click at [219, 114] on input "Search" at bounding box center [229, 117] width 20 height 7
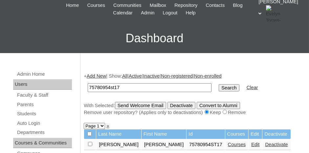
scroll to position [66, 0]
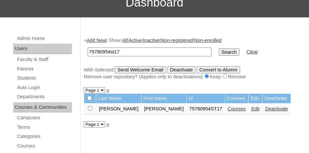
click at [89, 107] on input "checkbox" at bounding box center [90, 108] width 4 height 4
checkbox input "true"
click at [137, 69] on input "Send Welcome Email" at bounding box center [140, 69] width 51 height 7
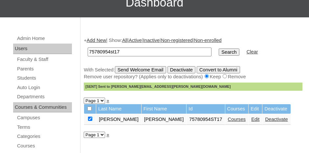
click at [228, 119] on link "Courses" at bounding box center [237, 119] width 18 height 5
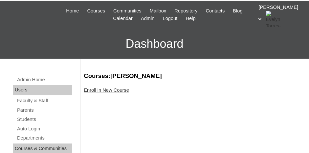
scroll to position [33, 0]
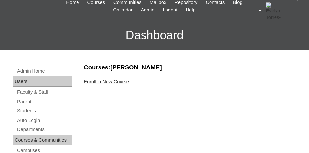
click at [110, 82] on link "Enroll in New Course" at bounding box center [106, 81] width 45 height 5
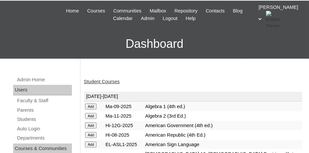
scroll to position [33, 0]
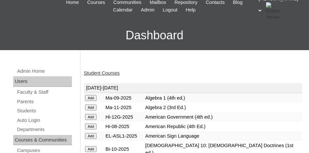
click at [89, 96] on input "Add" at bounding box center [90, 98] width 11 height 6
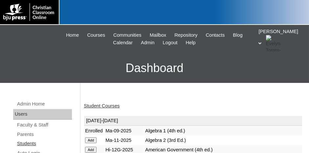
click at [27, 144] on link "Students" at bounding box center [43, 144] width 55 height 8
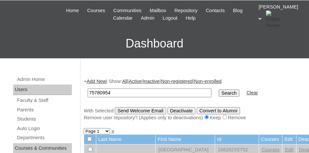
scroll to position [33, 0]
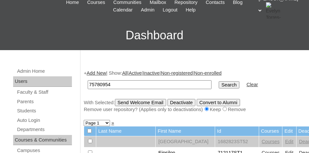
type input "75780954"
click at [91, 73] on link "Add New" at bounding box center [96, 73] width 19 height 5
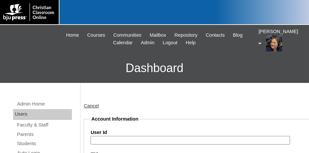
click at [117, 139] on input "User Id" at bounding box center [190, 140] width 199 height 9
paste input "75780954"
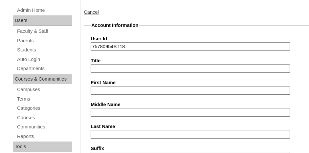
scroll to position [98, 0]
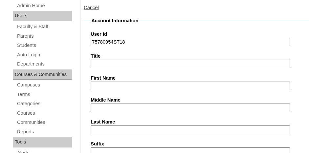
type input "75780954ST18"
click at [109, 85] on input "First Name" at bounding box center [190, 86] width 199 height 9
type input "r"
type input "Reyon"
type input "l"
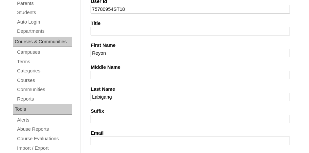
scroll to position [164, 0]
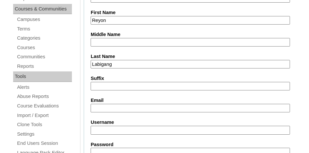
type input "Labigang"
click at [102, 104] on input "Email" at bounding box center [190, 108] width 199 height 9
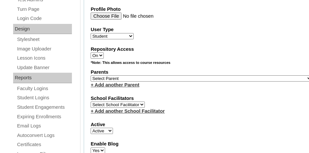
scroll to position [328, 0]
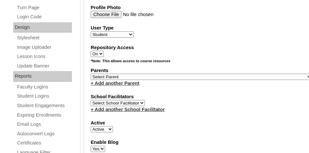
type input "reyon.labigang@rscasoldiers.com"
click at [160, 74] on select "Select Parent , Fautanu, Ma 1, 1 23-24 accountMorgan, Jason 6th Street Mennonit…" at bounding box center [201, 77] width 221 height 6
select select "36721"
click at [91, 74] on select "Select Parent , Fautanu, Ma 1, 1 23-24 accountMorgan, Jason 6th Street Mennonit…" at bounding box center [201, 77] width 221 height 6
click at [182, 95] on label "School Facilitators" at bounding box center [201, 97] width 221 height 7
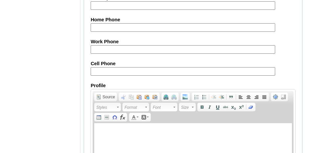
scroll to position [860, 0]
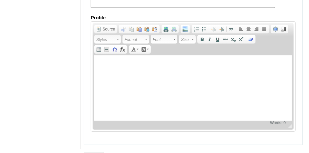
click at [97, 152] on input "Submit" at bounding box center [94, 155] width 20 height 7
